Goal: Task Accomplishment & Management: Use online tool/utility

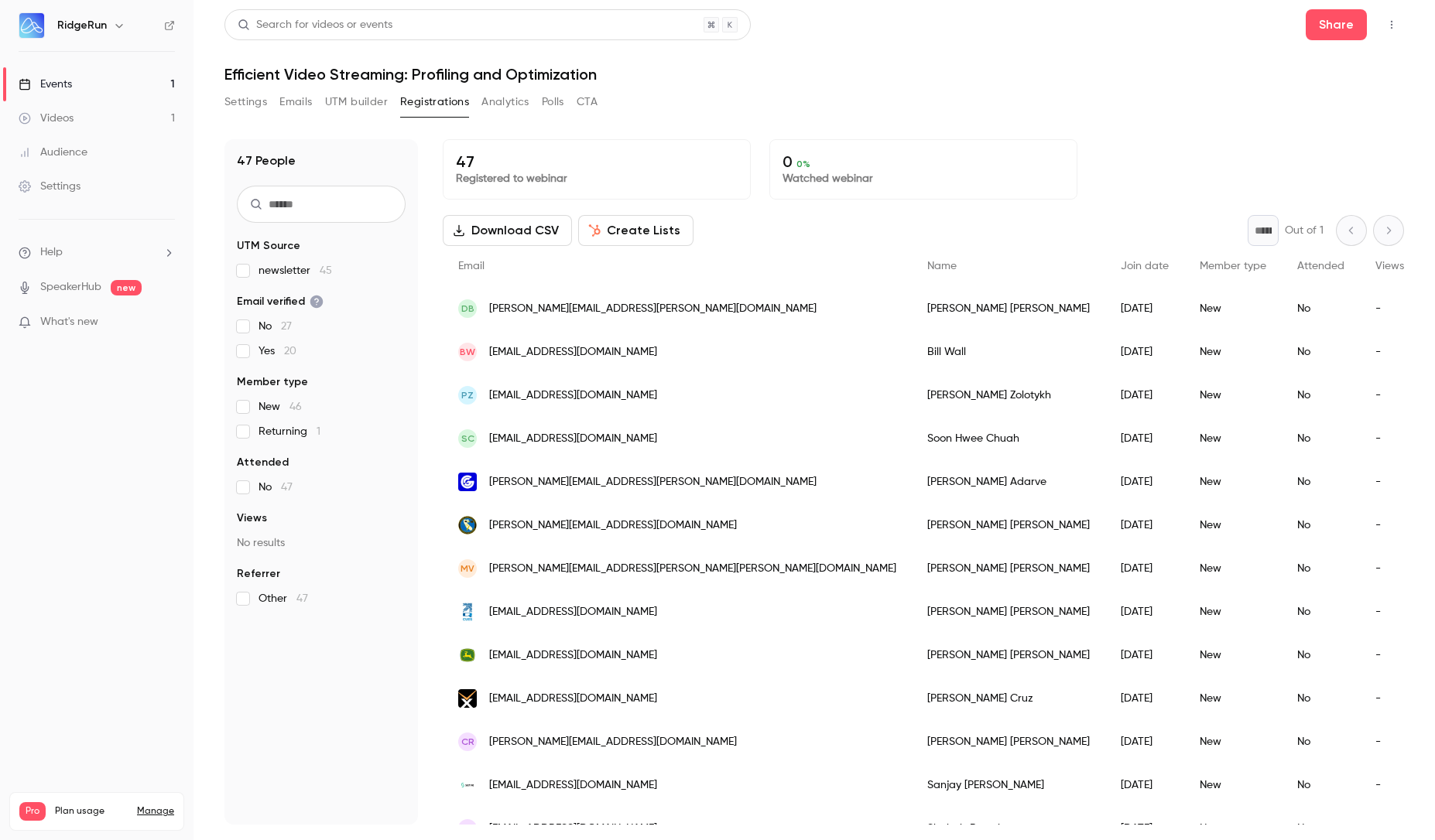
click at [354, 99] on button "UTM builder" at bounding box center [356, 102] width 63 height 25
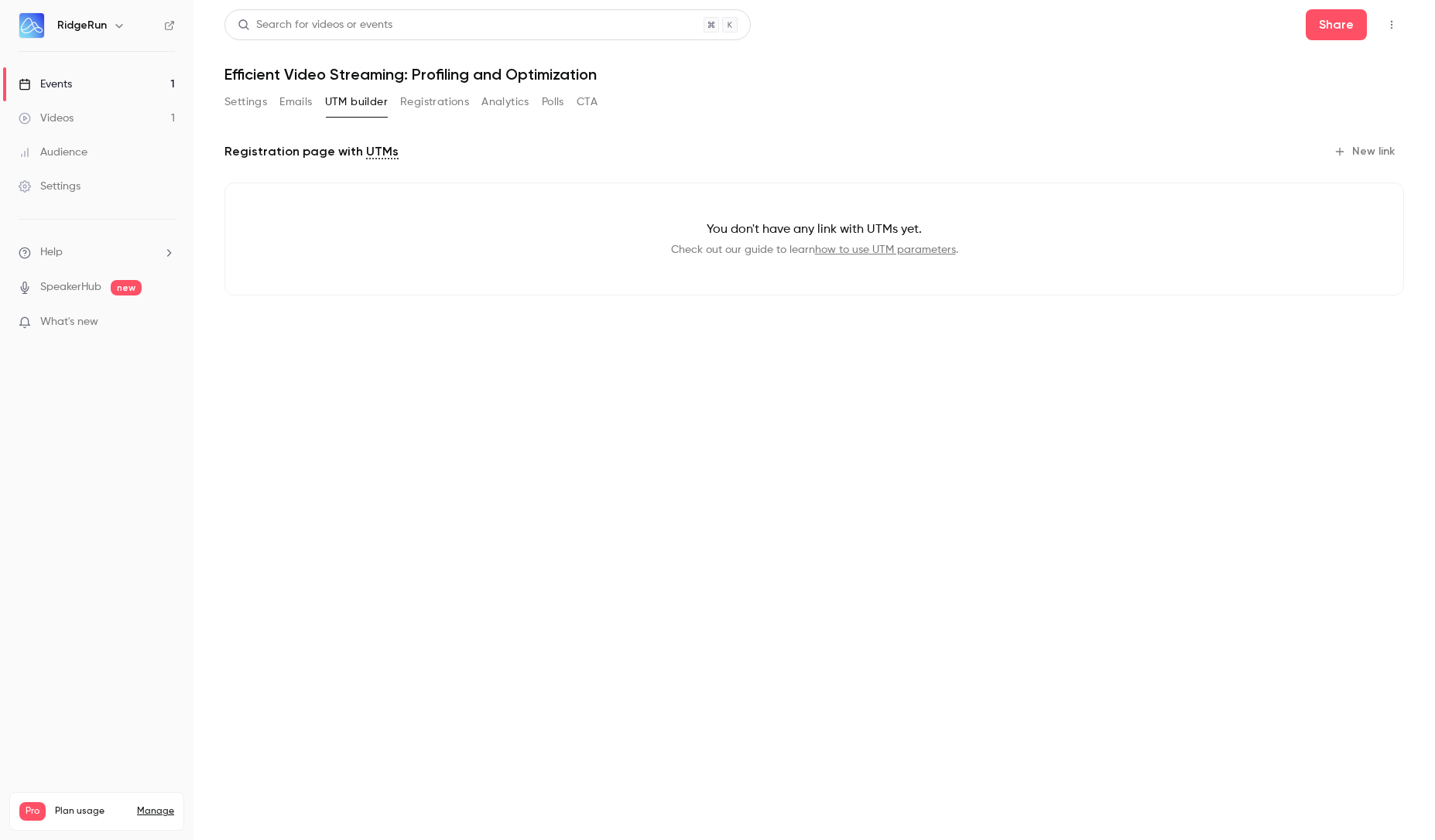
click at [454, 98] on button "Registrations" at bounding box center [434, 102] width 69 height 25
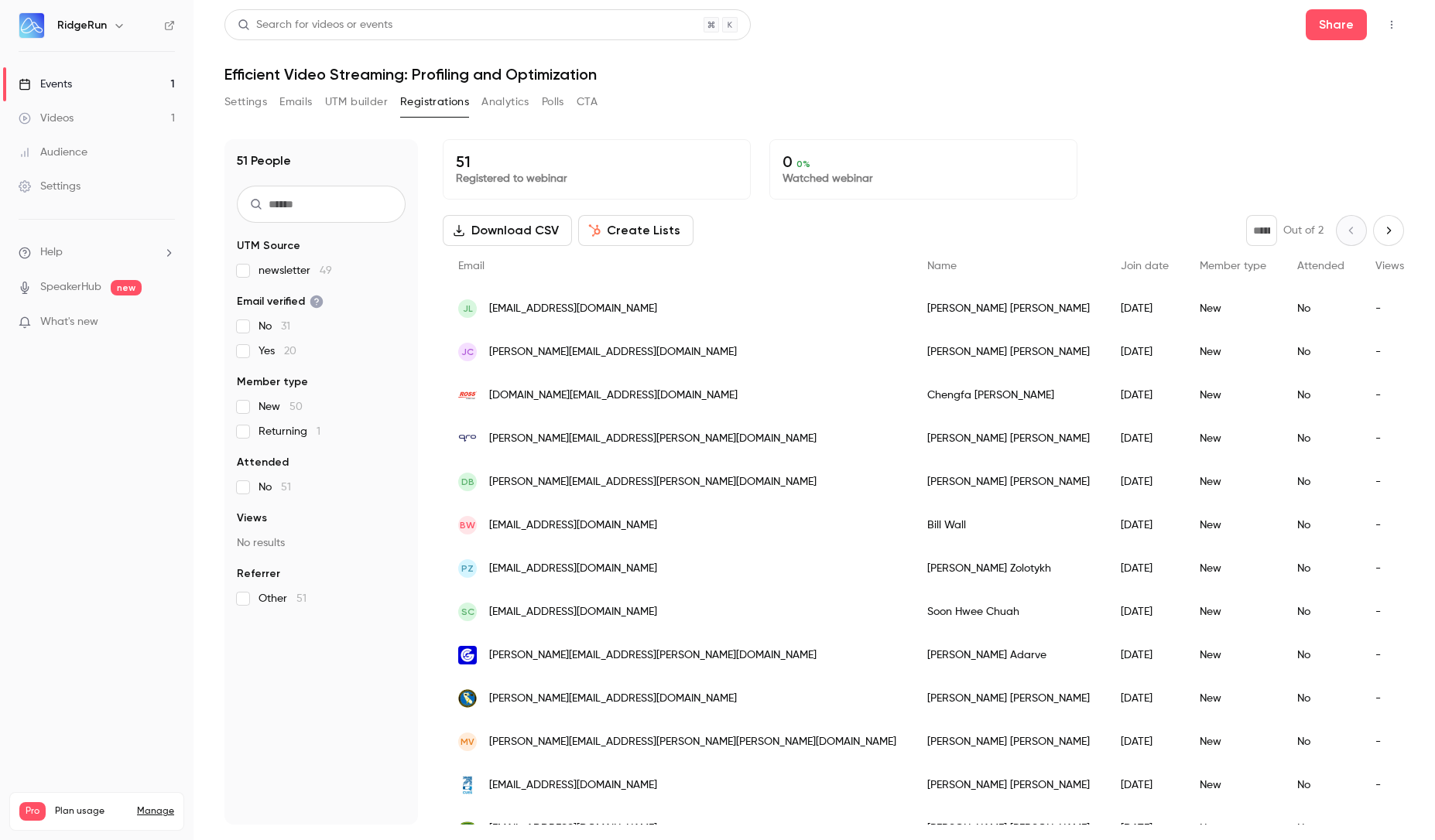
click at [362, 102] on button "UTM builder" at bounding box center [356, 102] width 63 height 25
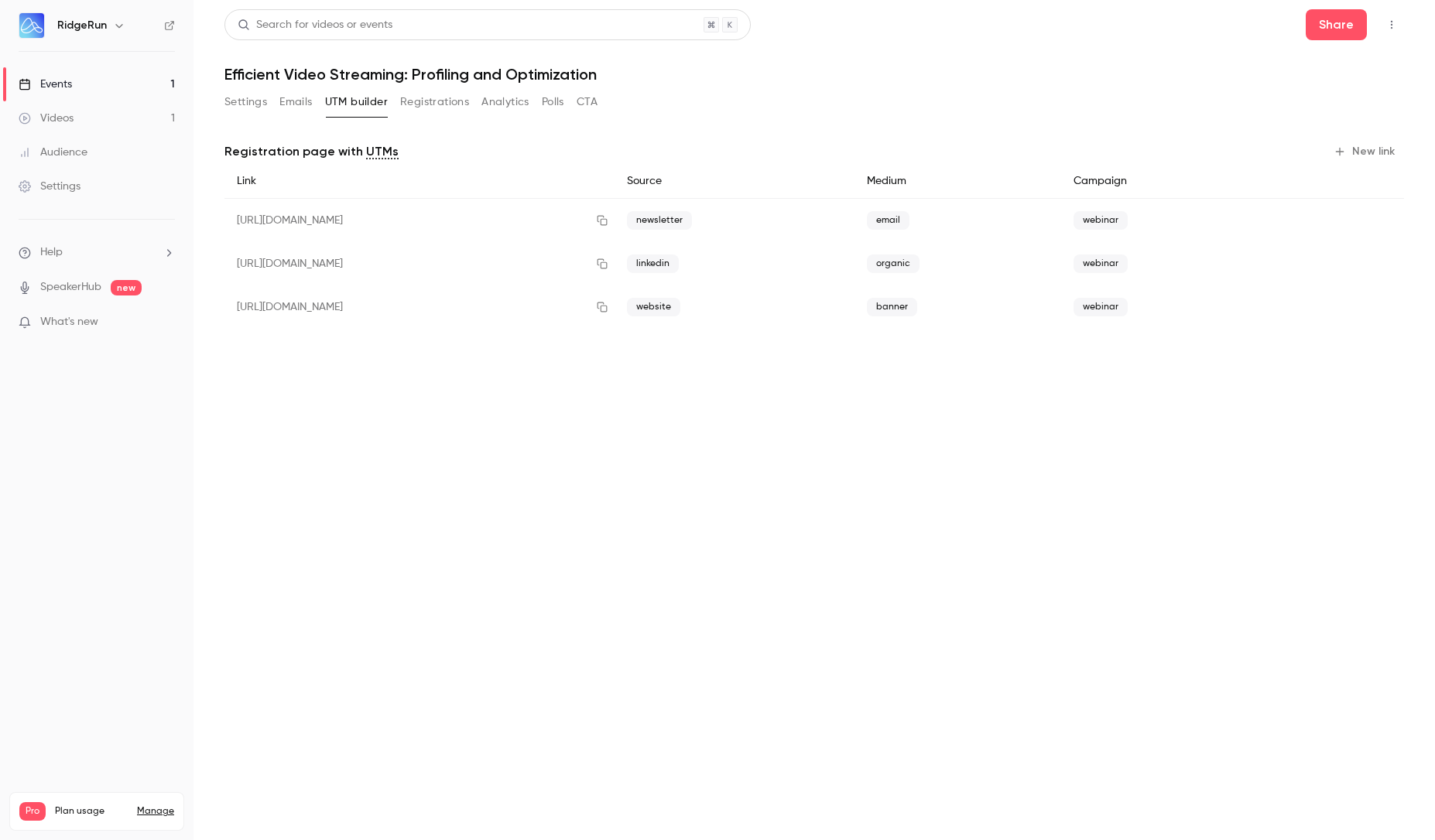
click at [419, 102] on button "Registrations" at bounding box center [434, 102] width 69 height 25
